Goal: Information Seeking & Learning: Learn about a topic

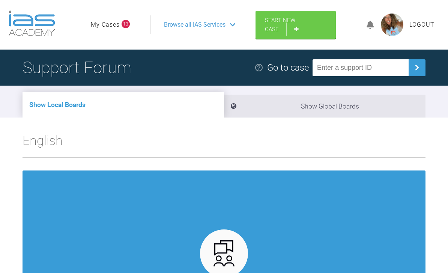
click at [113, 24] on link "My Cases" at bounding box center [105, 25] width 29 height 10
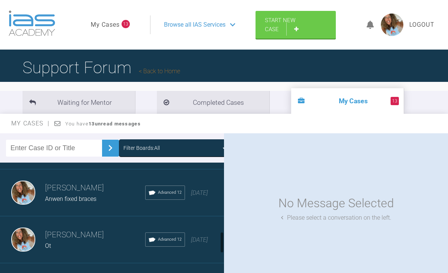
scroll to position [461, 0]
click at [207, 197] on span "[DATE]" at bounding box center [199, 193] width 17 height 7
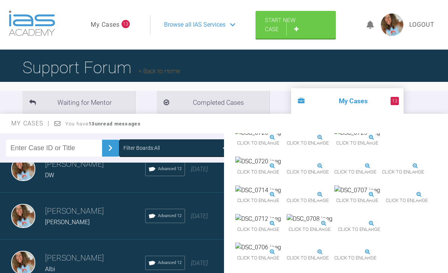
scroll to position [7840, 0]
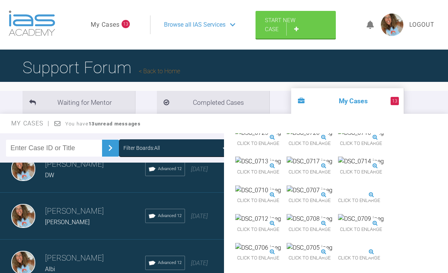
click at [289, 250] on img at bounding box center [310, 248] width 46 height 10
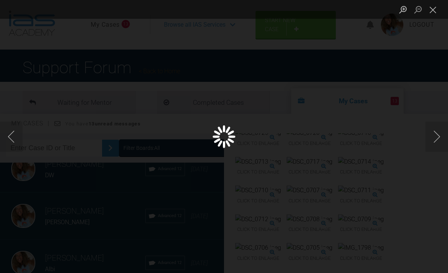
click at [360, 178] on div "Lightbox" at bounding box center [224, 136] width 448 height 273
click at [435, 138] on button "Next image" at bounding box center [436, 137] width 23 height 30
click at [439, 131] on button "Next image" at bounding box center [436, 137] width 23 height 30
click at [436, 133] on button "Next image" at bounding box center [436, 137] width 23 height 30
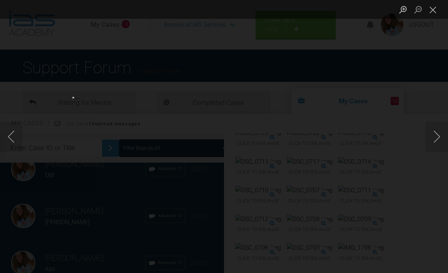
click at [437, 135] on button "Next image" at bounding box center [436, 137] width 23 height 30
click at [440, 134] on button "Next image" at bounding box center [436, 137] width 23 height 30
click at [436, 15] on button "Close lightbox" at bounding box center [432, 9] width 15 height 13
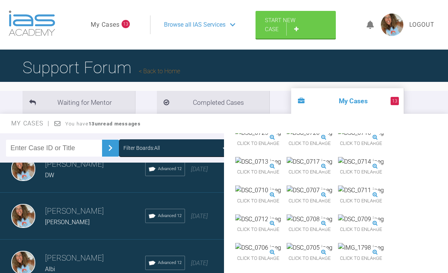
click at [281, 243] on img at bounding box center [258, 248] width 46 height 10
